Goal: Transaction & Acquisition: Purchase product/service

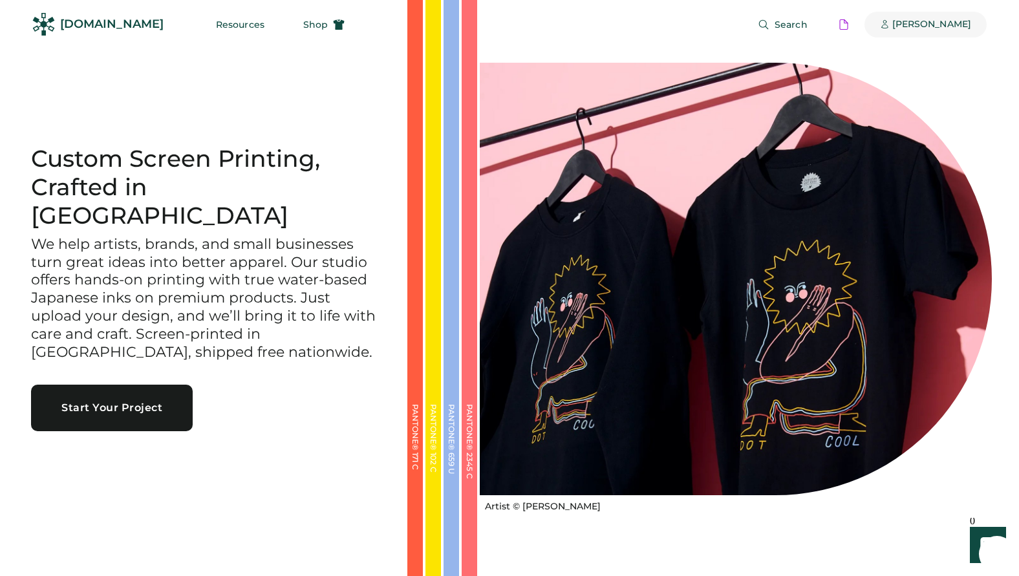
click at [893, 23] on div "[PERSON_NAME]" at bounding box center [932, 24] width 79 height 13
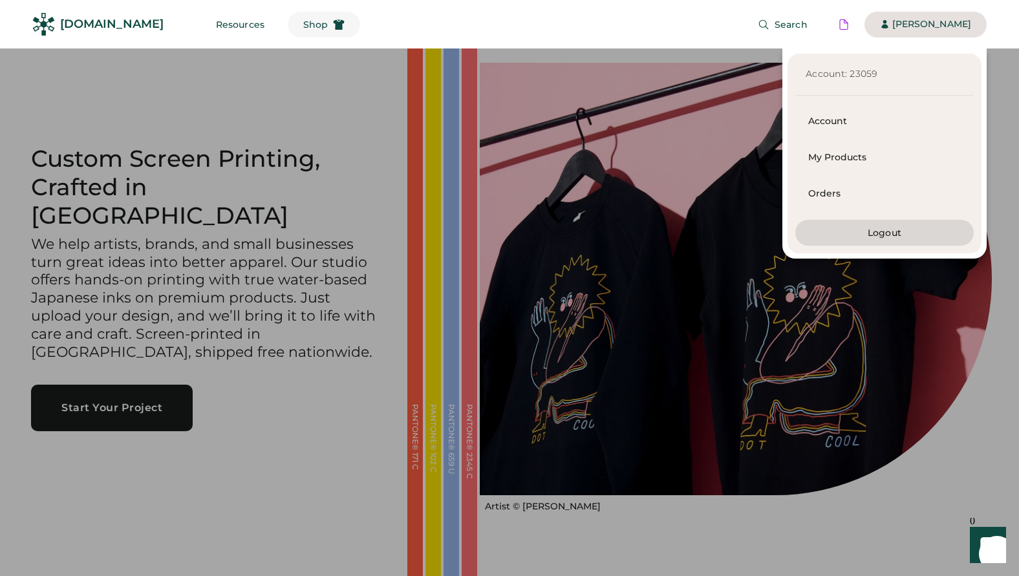
click at [303, 23] on span "Shop" at bounding box center [315, 24] width 25 height 9
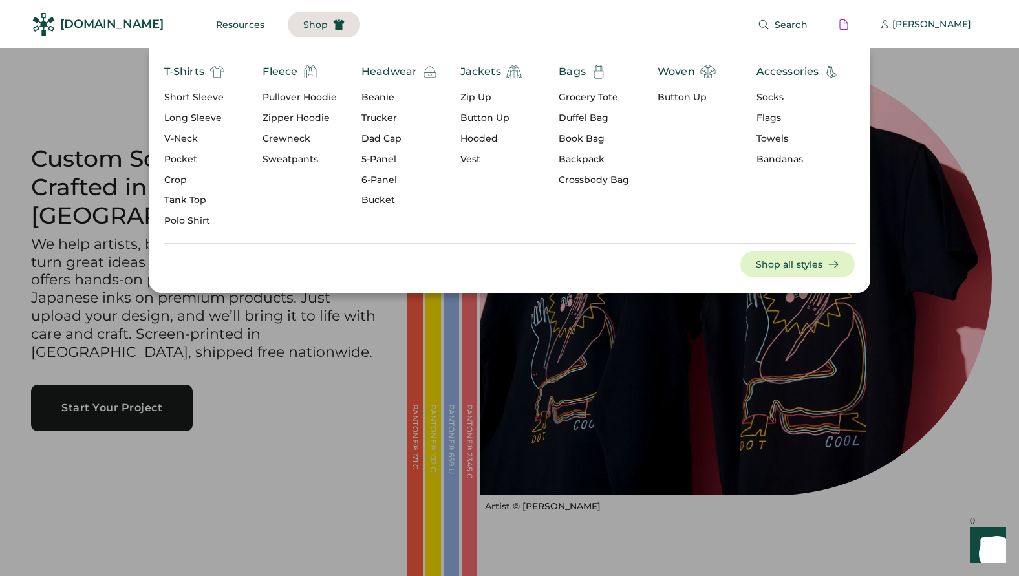
click at [316, 93] on div "Pullover Hoodie" at bounding box center [300, 97] width 74 height 13
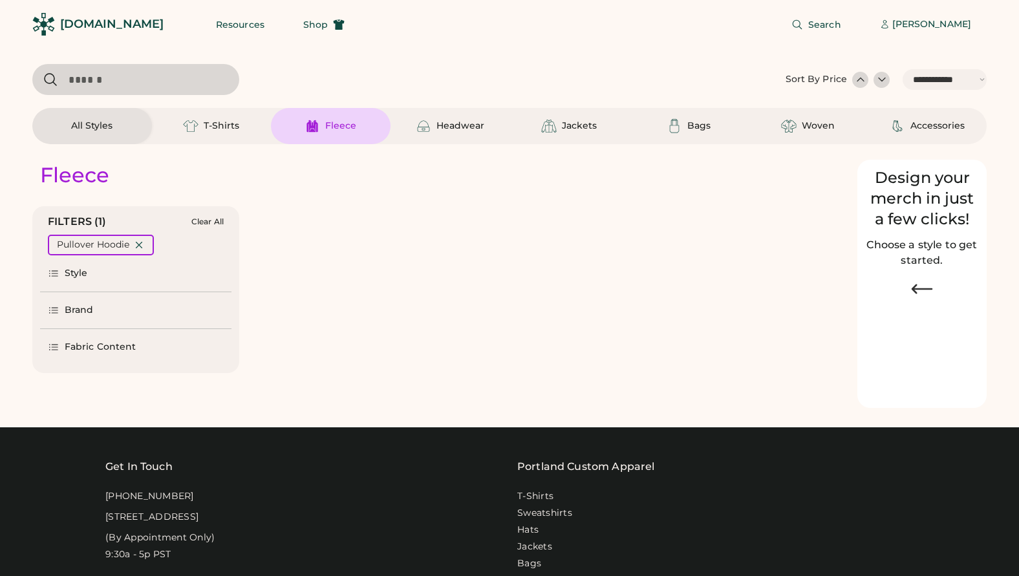
select select "*****"
select select "*"
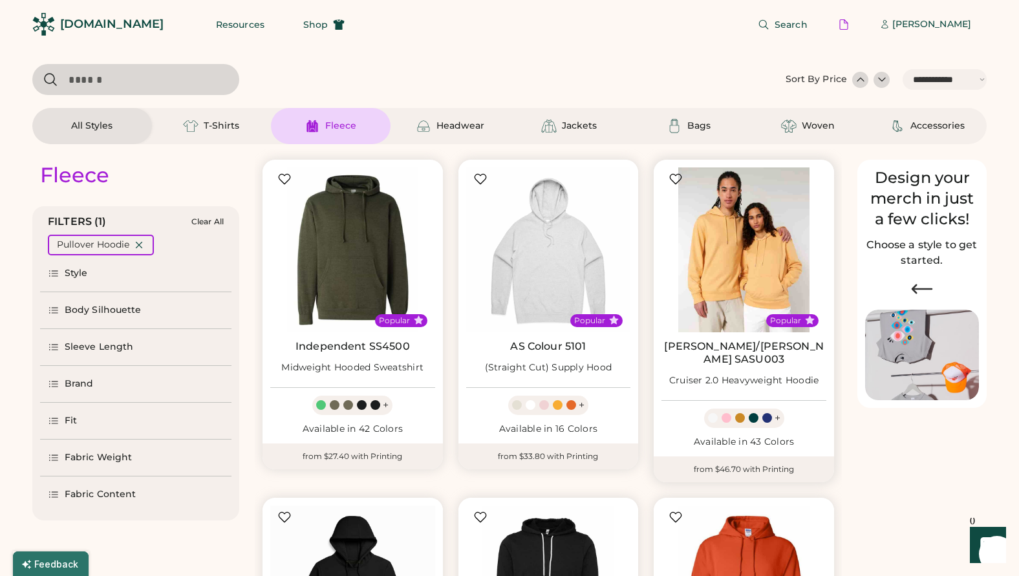
select select "*****"
select select "*"
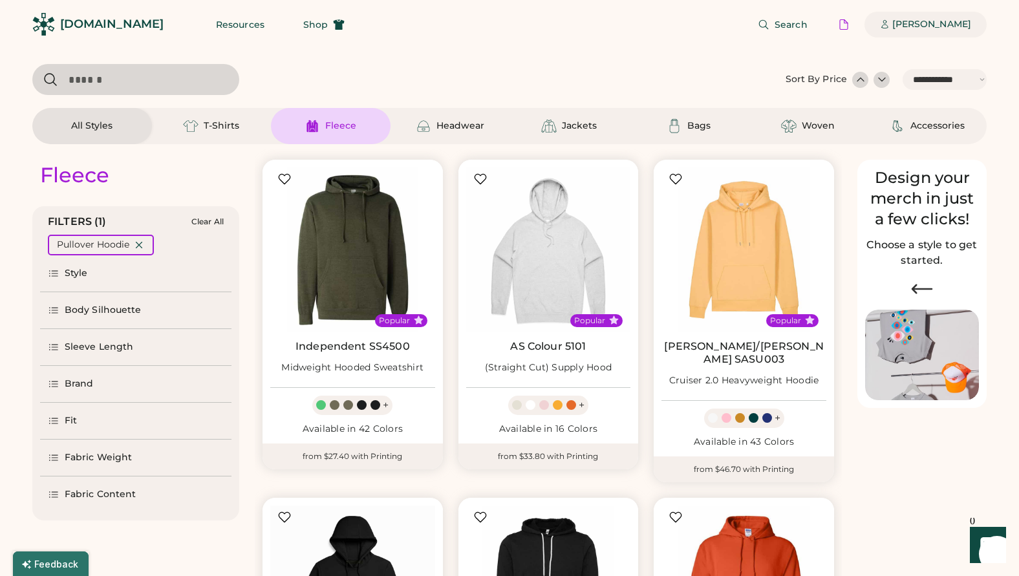
click at [931, 19] on div "[PERSON_NAME]" at bounding box center [932, 24] width 79 height 13
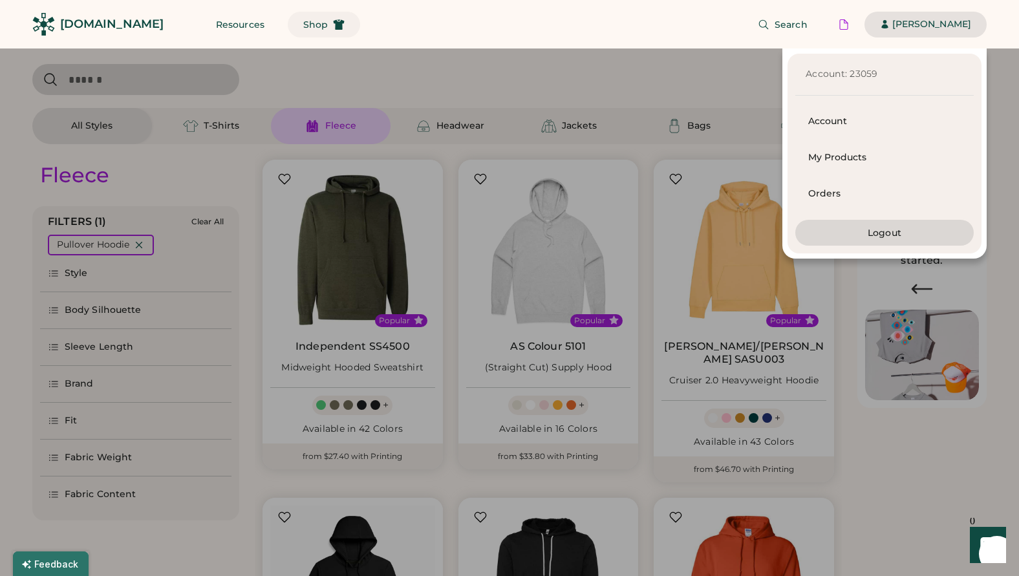
click at [303, 23] on span "Shop" at bounding box center [315, 24] width 25 height 9
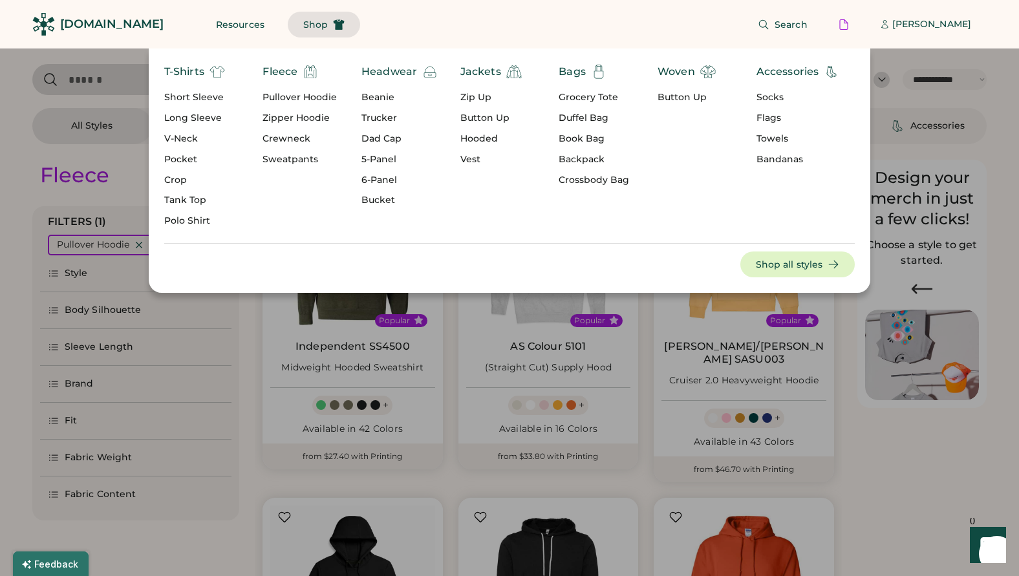
click at [577, 71] on div "Bags" at bounding box center [572, 72] width 27 height 16
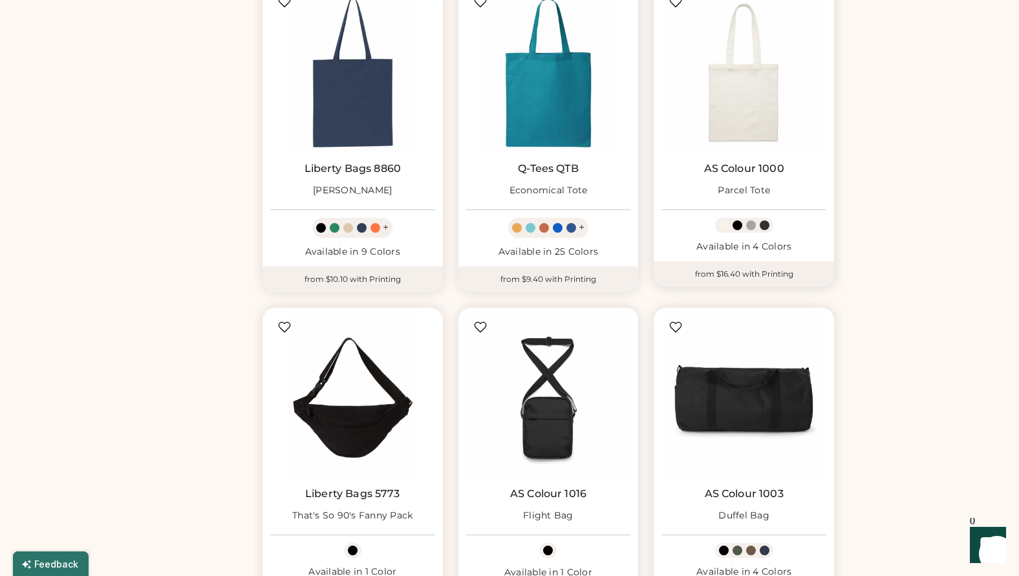
scroll to position [836, 0]
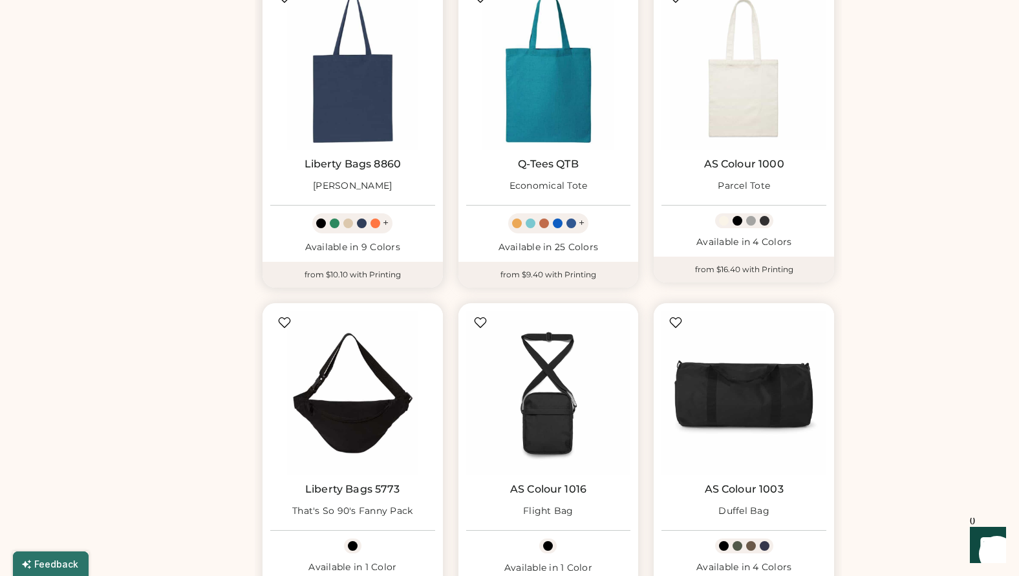
click at [348, 160] on link "Liberty Bags 8860" at bounding box center [353, 164] width 97 height 13
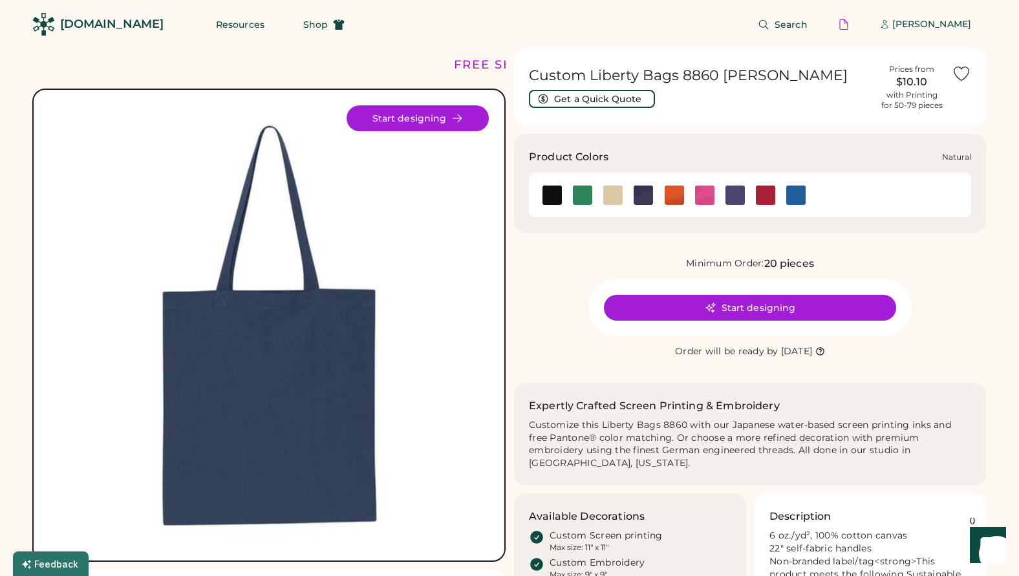
click at [615, 199] on img at bounding box center [613, 195] width 19 height 19
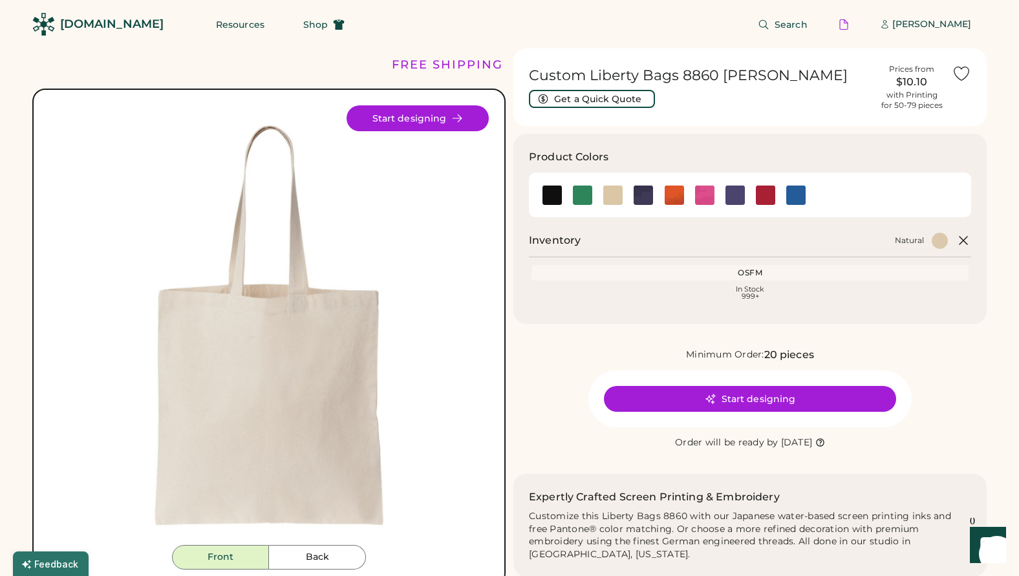
click at [438, 116] on button "Start designing" at bounding box center [418, 118] width 142 height 26
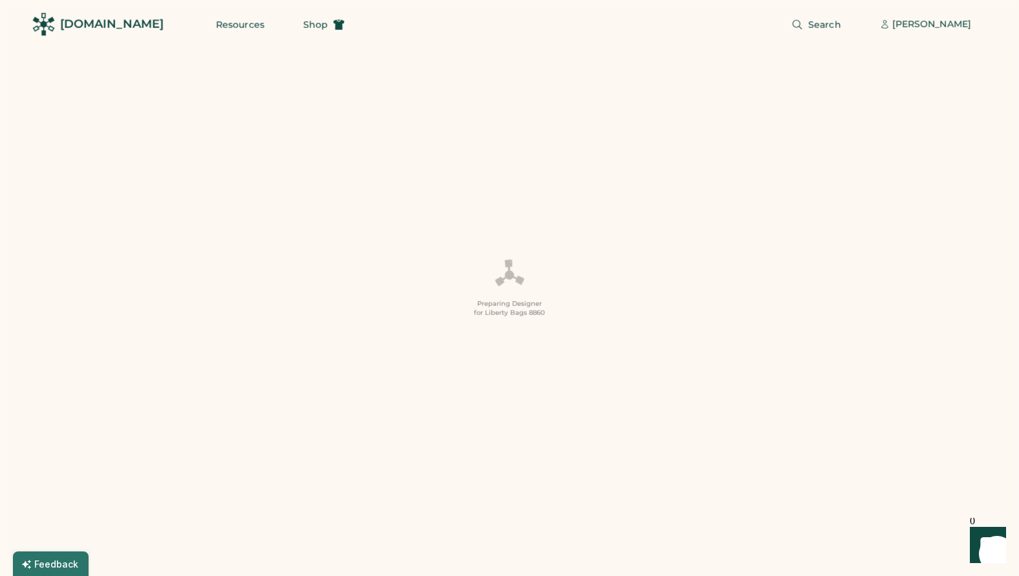
scroll to position [1, 0]
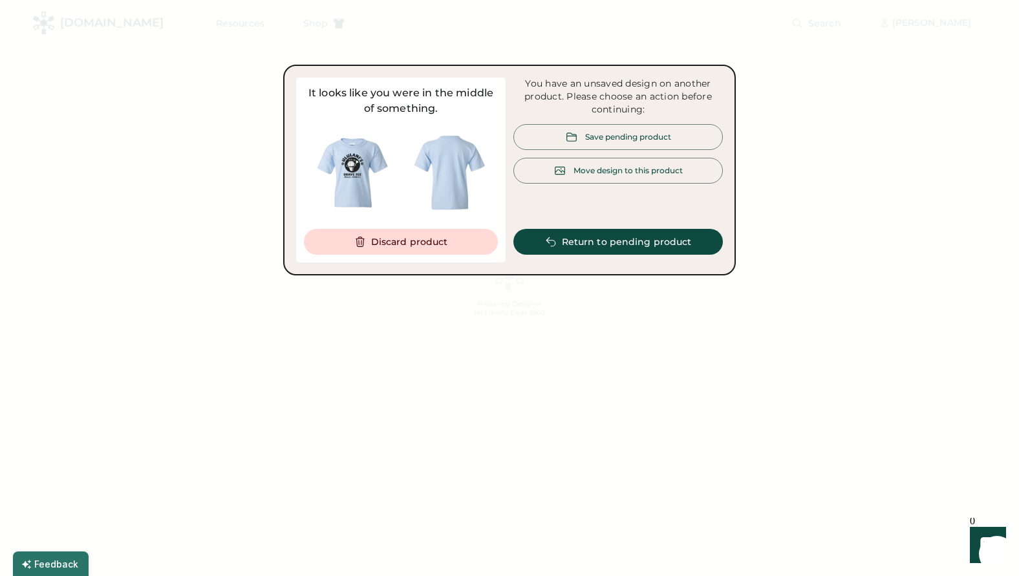
click at [419, 239] on button "Discard product" at bounding box center [401, 242] width 194 height 26
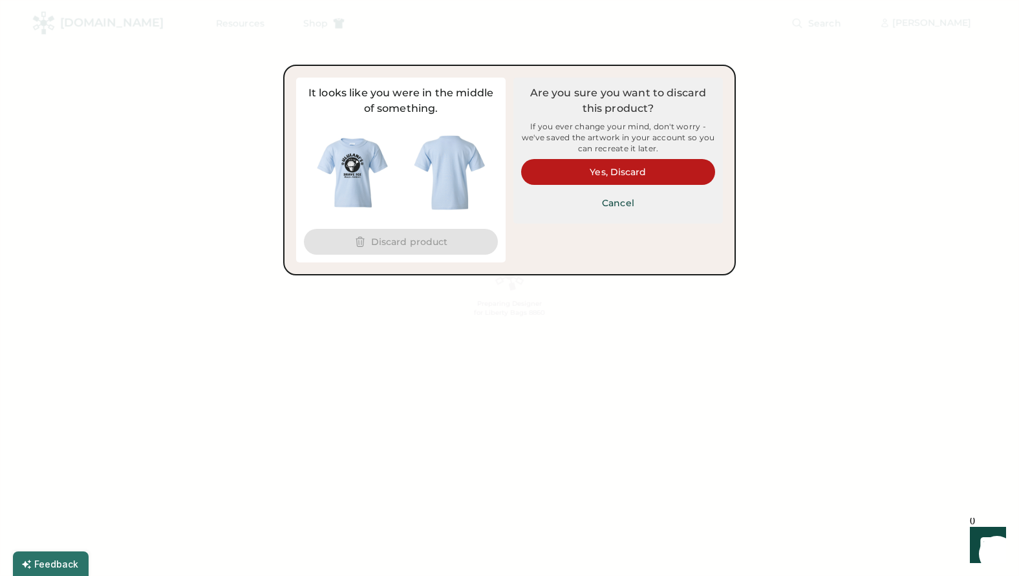
click at [628, 168] on button "Yes, Discard" at bounding box center [618, 172] width 194 height 26
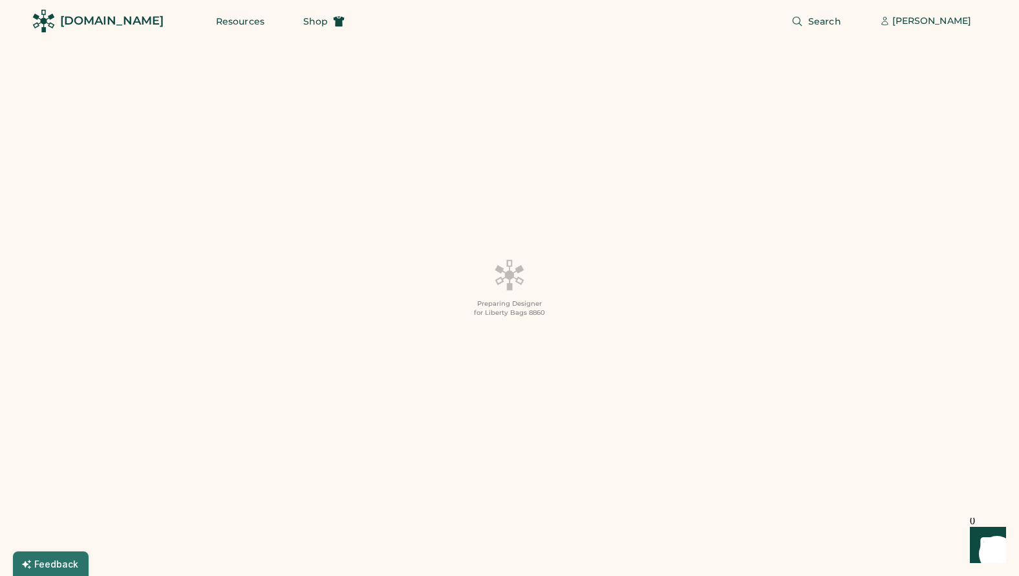
scroll to position [9, 0]
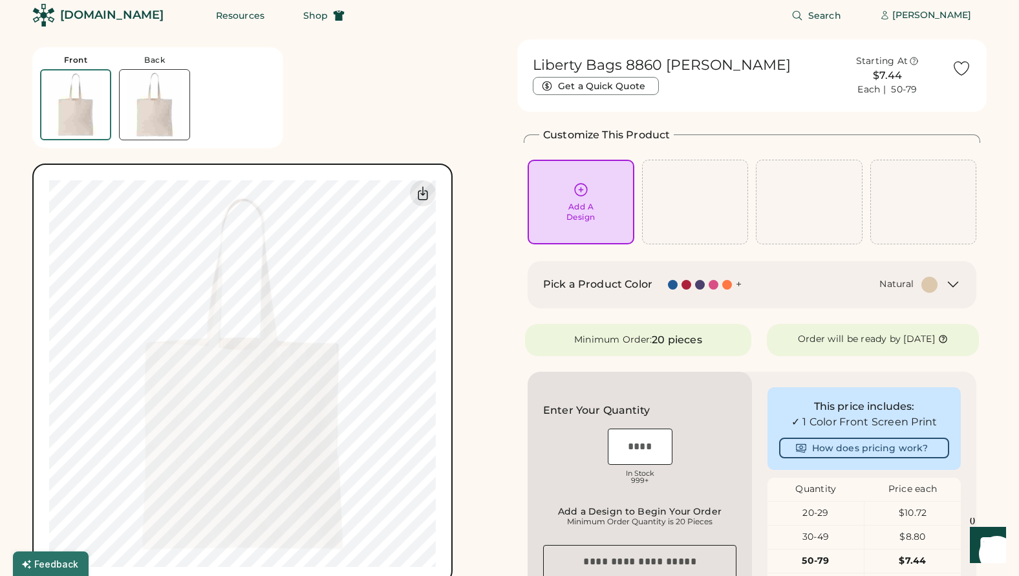
click at [580, 185] on icon at bounding box center [581, 190] width 16 height 16
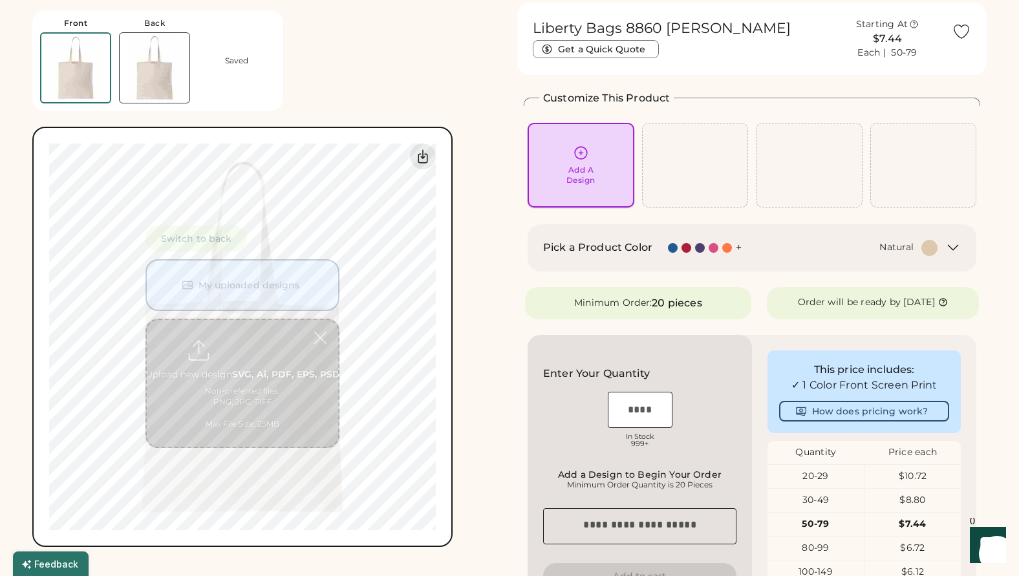
scroll to position [49, 0]
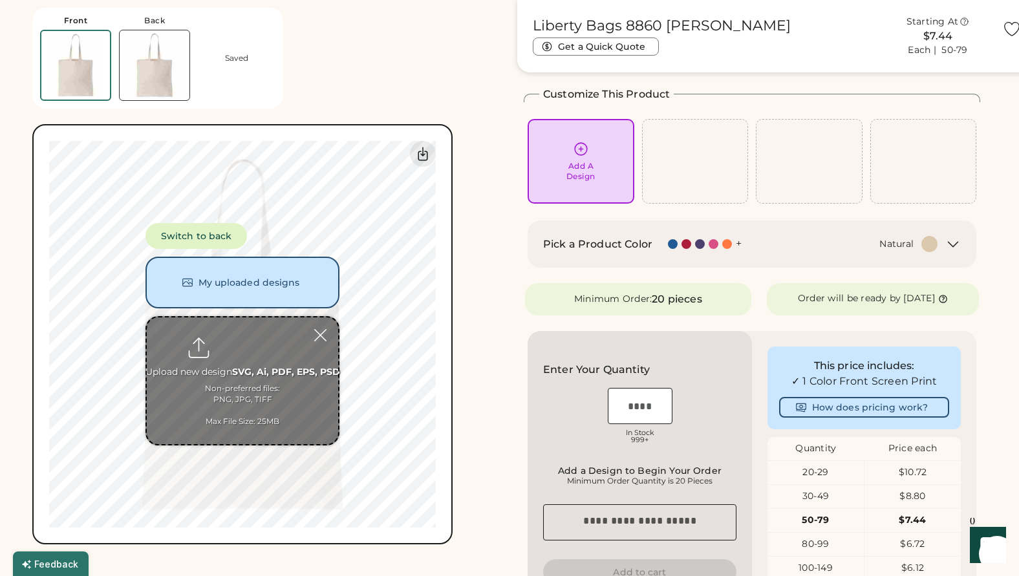
click at [261, 289] on button "My uploaded designs" at bounding box center [243, 283] width 194 height 52
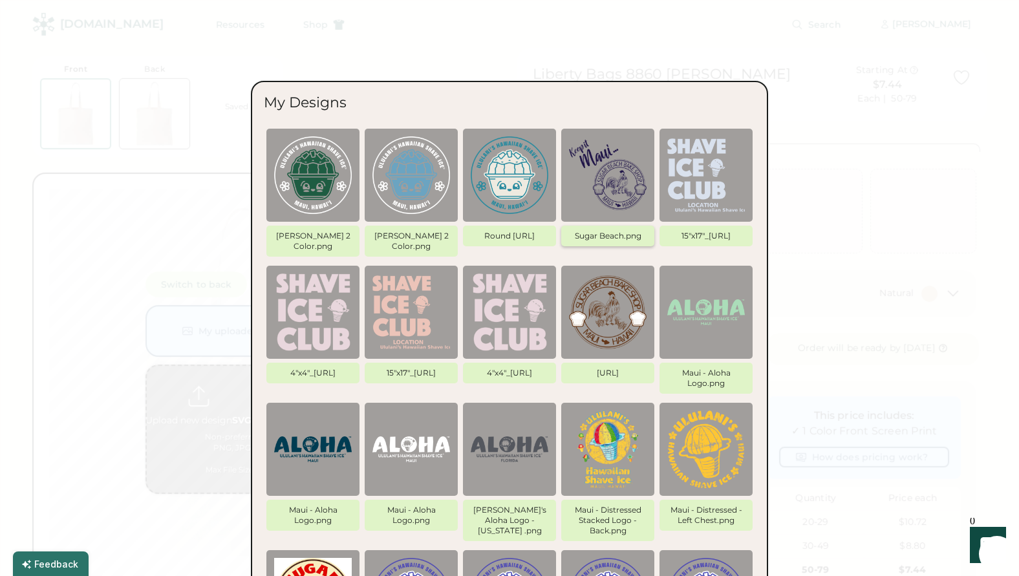
scroll to position [0, 0]
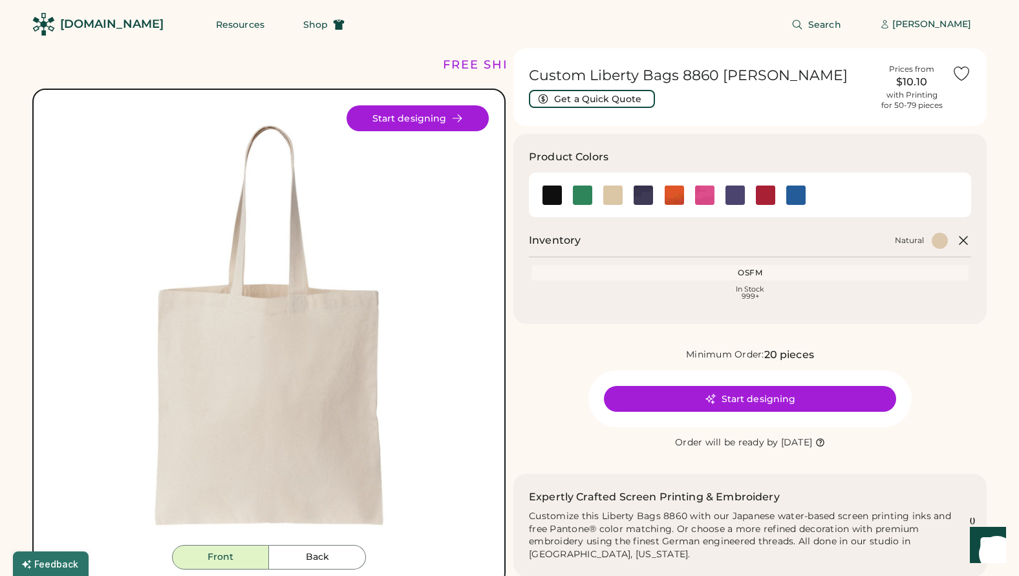
click at [708, 286] on div "In Stock 999+" at bounding box center [750, 293] width 432 height 14
